Goal: Information Seeking & Learning: Learn about a topic

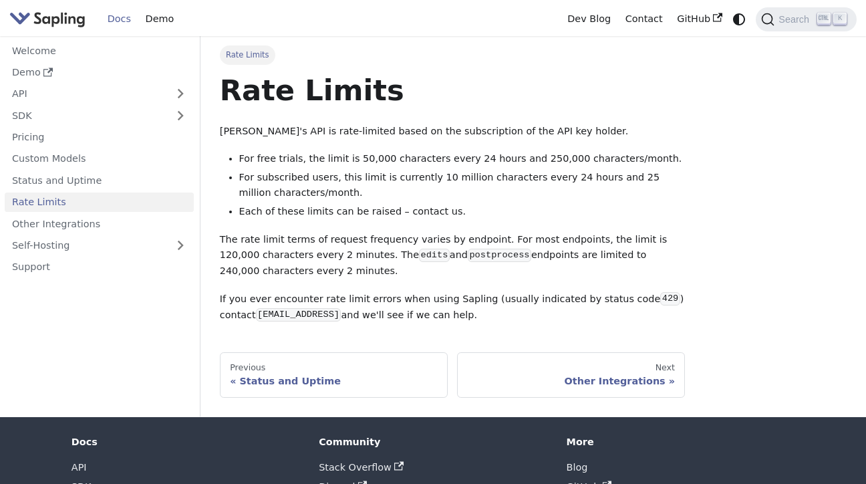
click at [60, 17] on img "Main" at bounding box center [47, 18] width 76 height 19
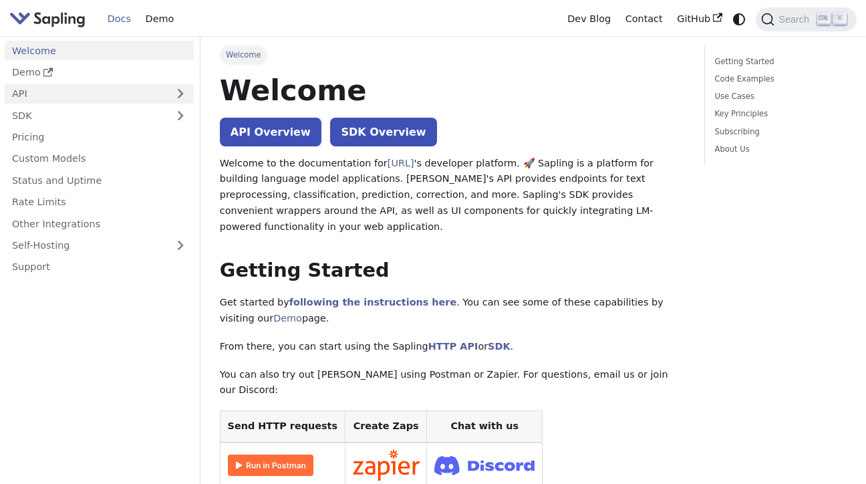
click at [40, 96] on link "API" at bounding box center [86, 93] width 162 height 19
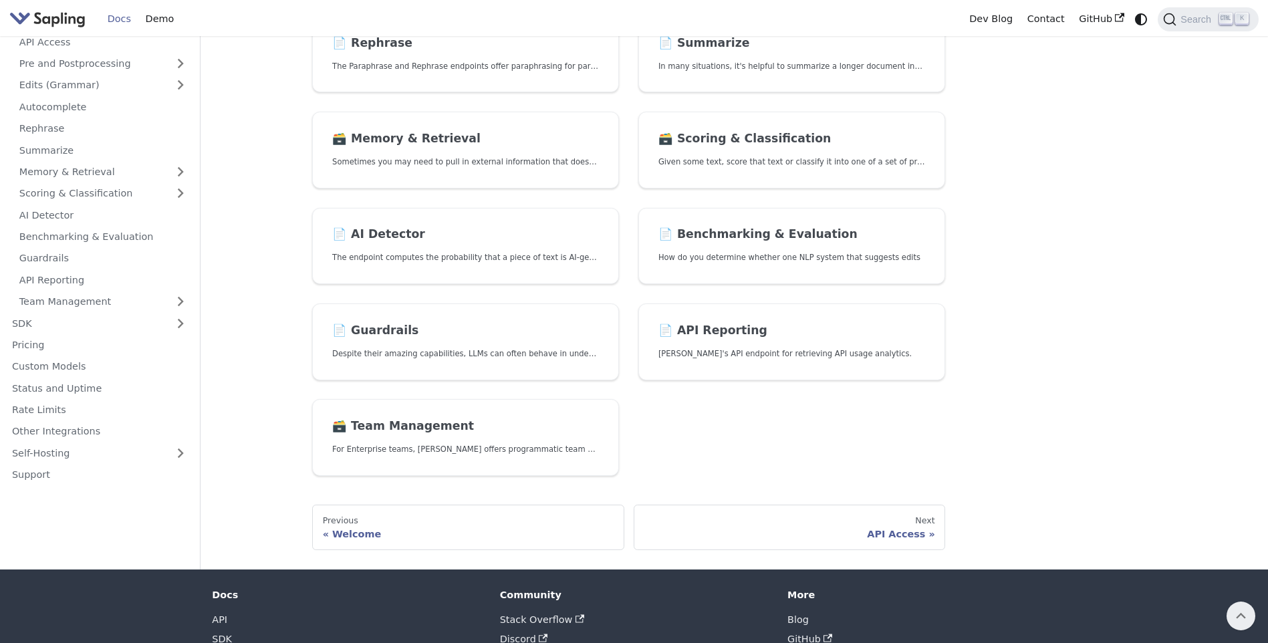
scroll to position [267, 0]
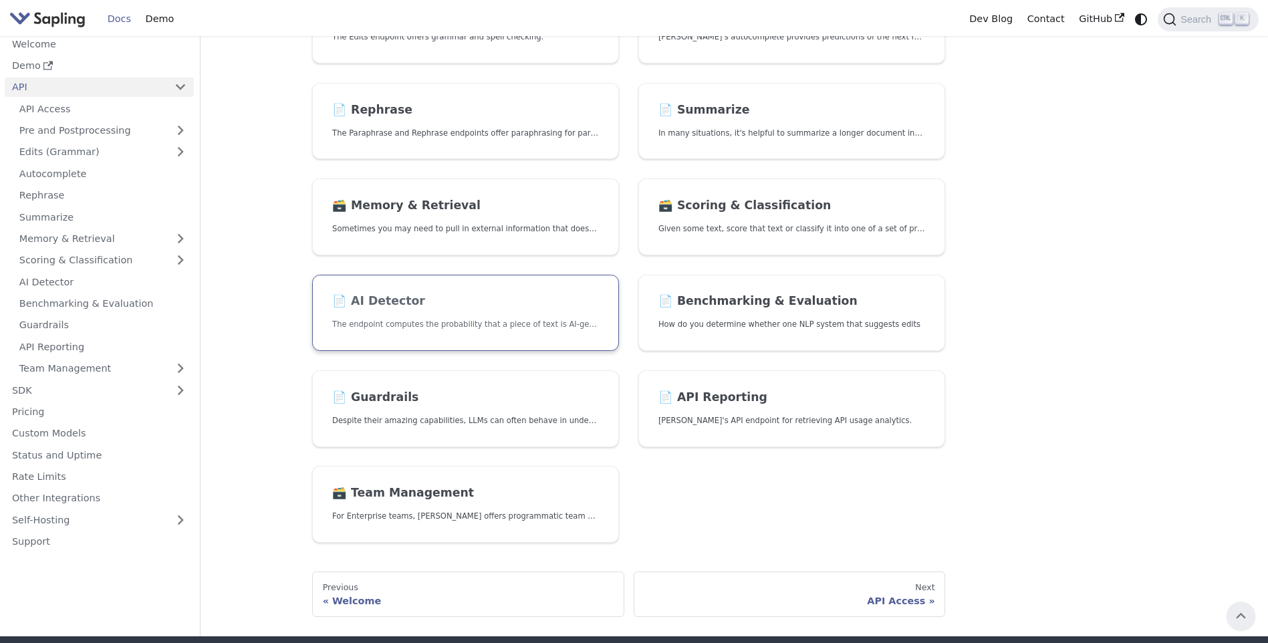
click at [398, 322] on p "The endpoint computes the probability that a piece of text is AI-generated," at bounding box center [465, 324] width 267 height 13
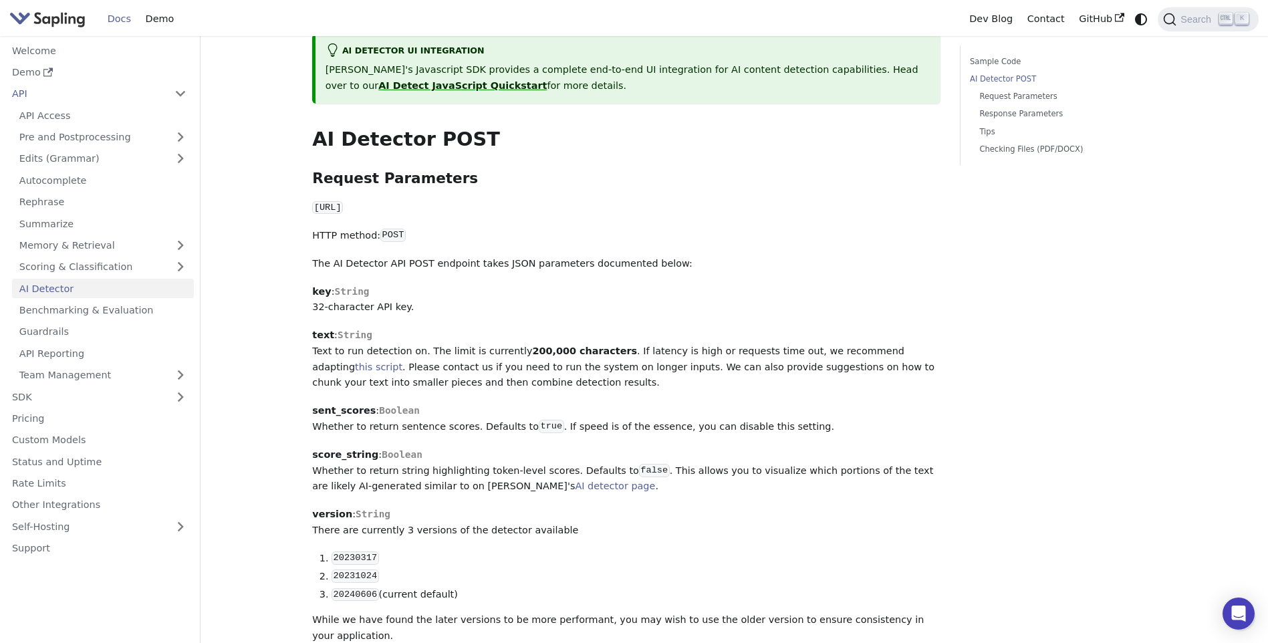
scroll to position [201, 0]
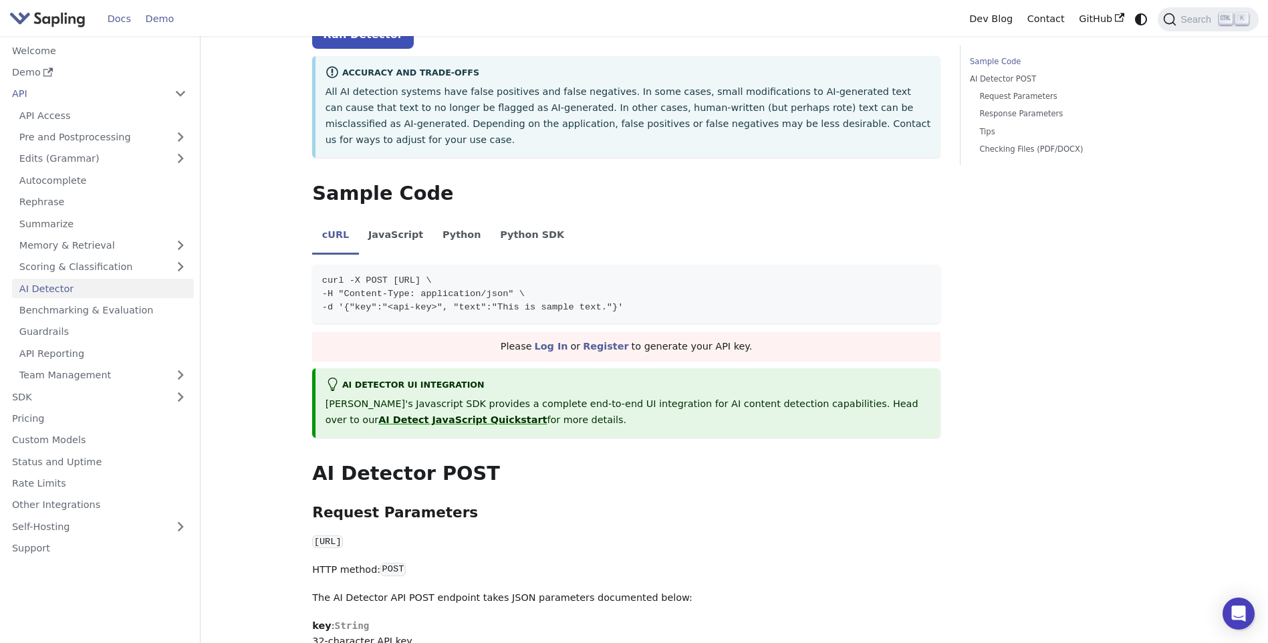
click at [146, 17] on link "Demo" at bounding box center [159, 19] width 43 height 21
click at [47, 59] on link "Welcome" at bounding box center [99, 50] width 189 height 19
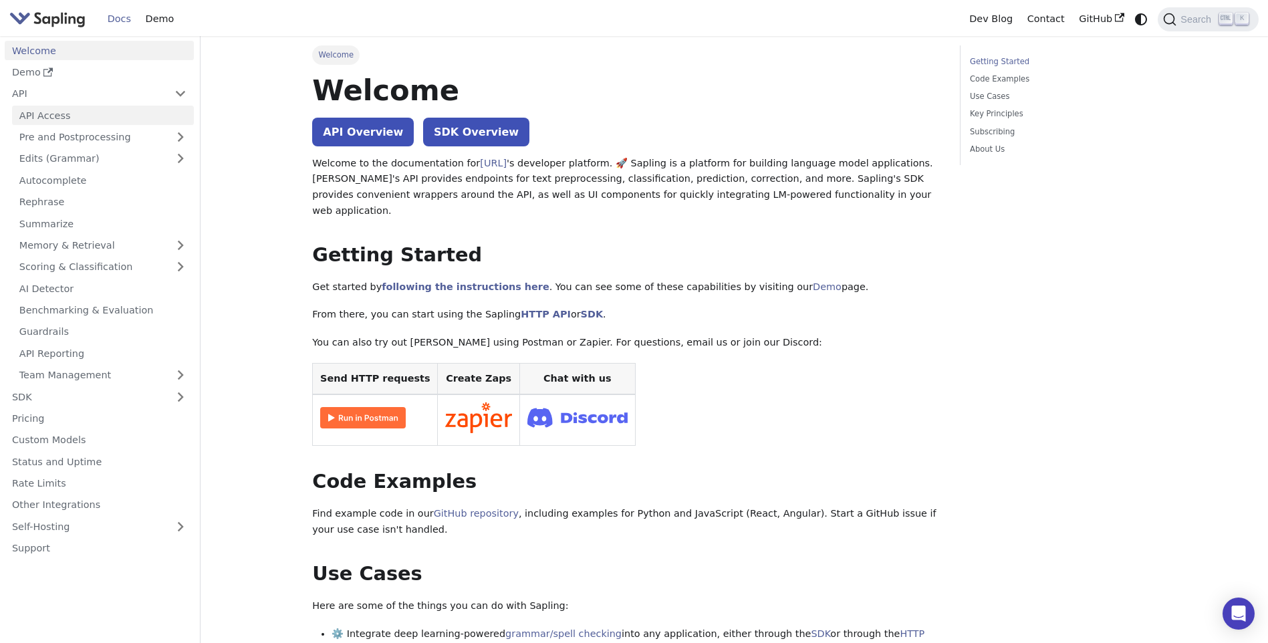
click at [66, 112] on link "API Access" at bounding box center [103, 115] width 182 height 19
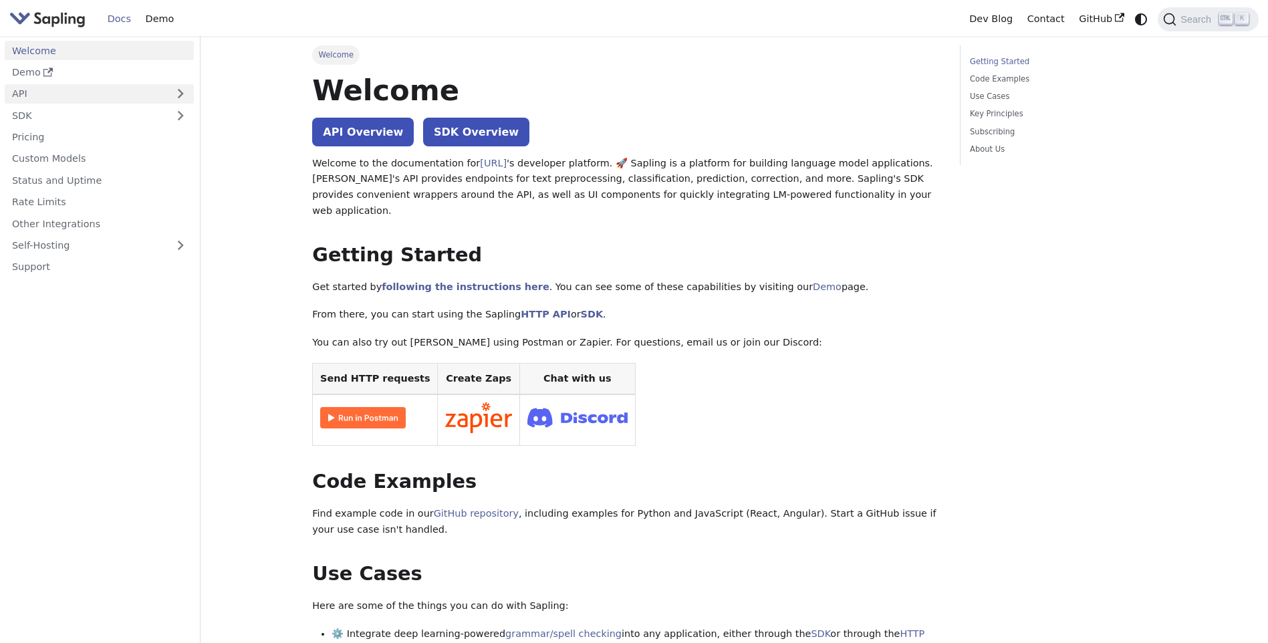
click at [12, 94] on link "API" at bounding box center [86, 93] width 162 height 19
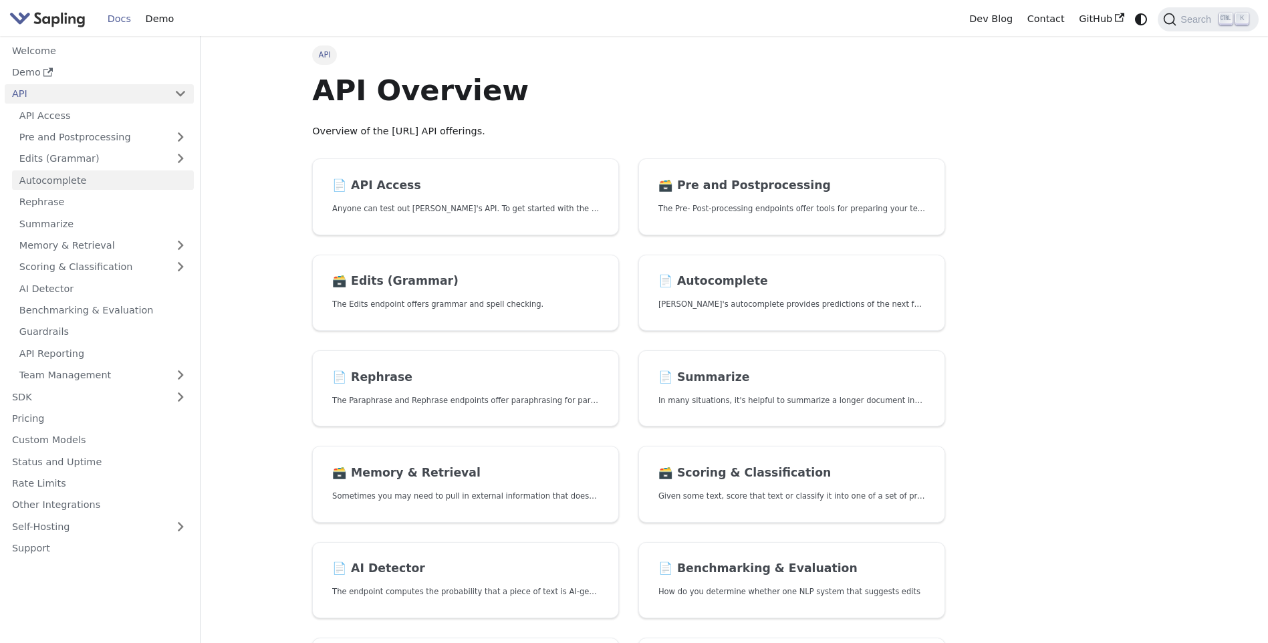
scroll to position [67, 0]
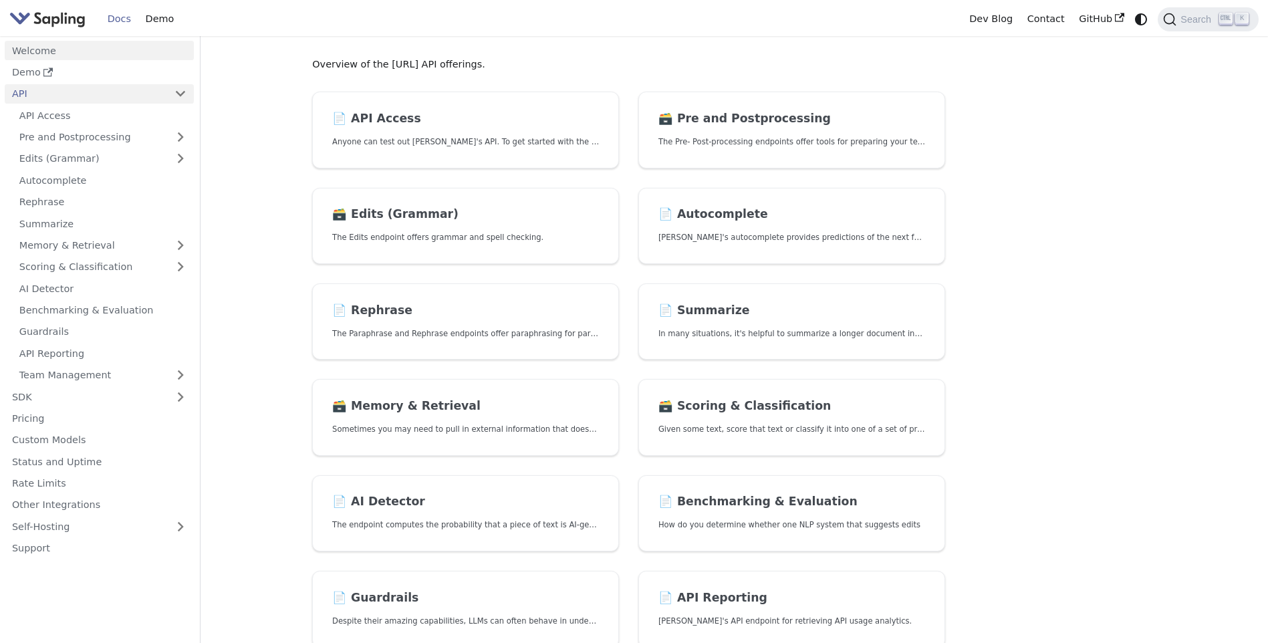
click at [45, 48] on link "Welcome" at bounding box center [99, 50] width 189 height 19
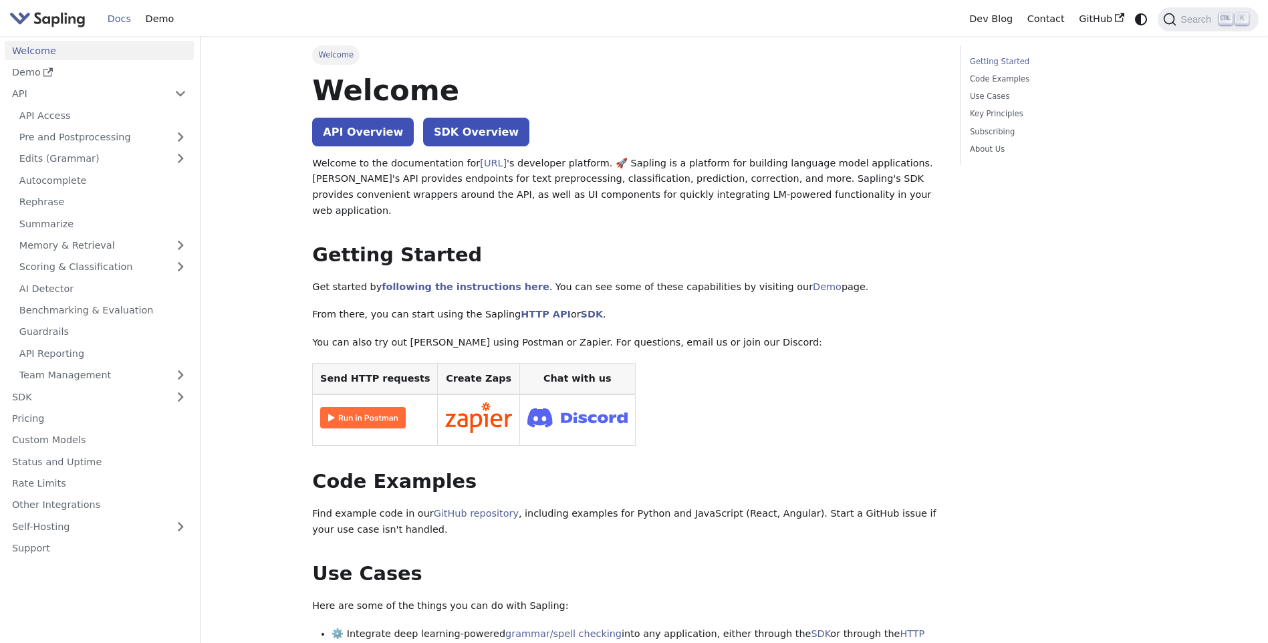
scroll to position [67, 0]
